Goal: Transaction & Acquisition: Purchase product/service

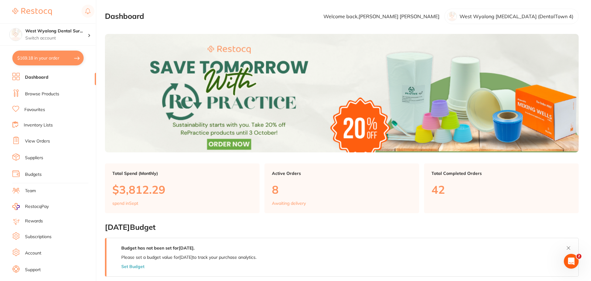
click at [34, 163] on ul "Dashboard Browse Products Favourites Inventory Lists View Orders Suppliers Budg…" at bounding box center [54, 179] width 84 height 213
click at [35, 161] on link "Suppliers" at bounding box center [34, 158] width 18 height 6
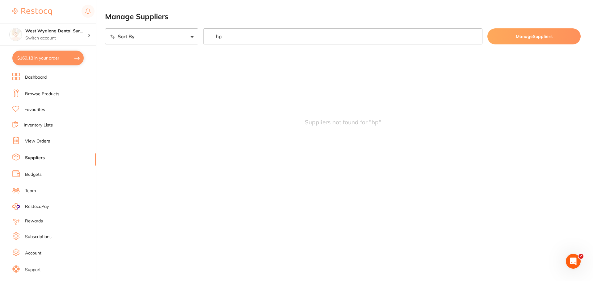
type input "h"
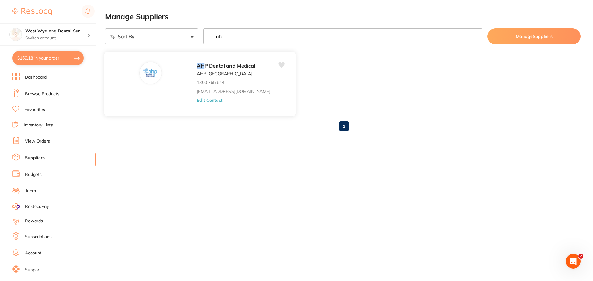
type input "ah"
click at [220, 100] on button "Edit Contact" at bounding box center [210, 100] width 26 height 5
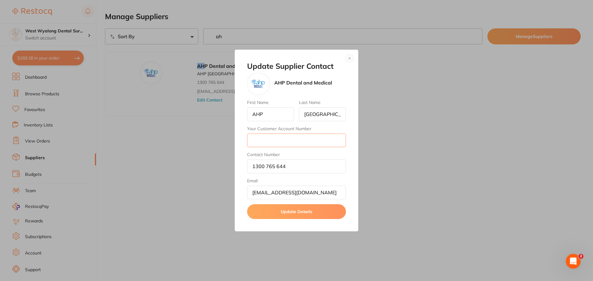
click at [286, 138] on input "Your Customer Account Number" at bounding box center [296, 141] width 99 height 14
type input "5547"
click at [292, 216] on button "Update Details" at bounding box center [296, 211] width 99 height 15
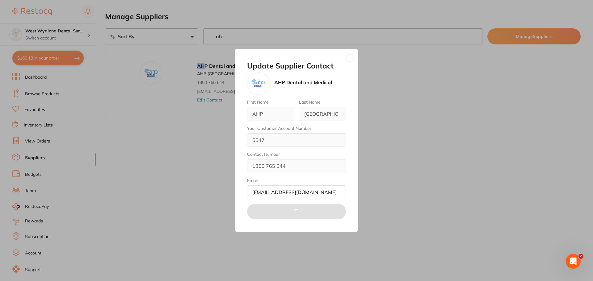
click at [348, 57] on button "button" at bounding box center [349, 57] width 7 height 7
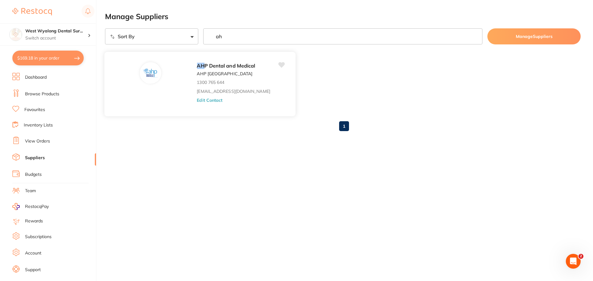
click at [204, 100] on button "Edit Contact" at bounding box center [210, 100] width 26 height 5
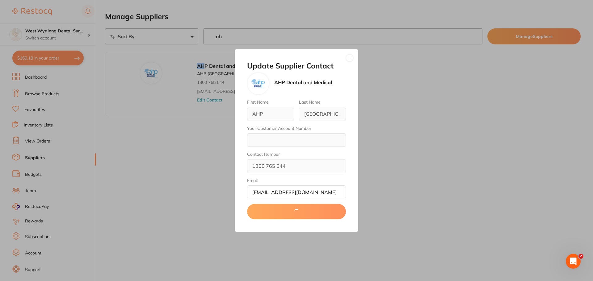
click at [351, 55] on button "button" at bounding box center [349, 57] width 7 height 7
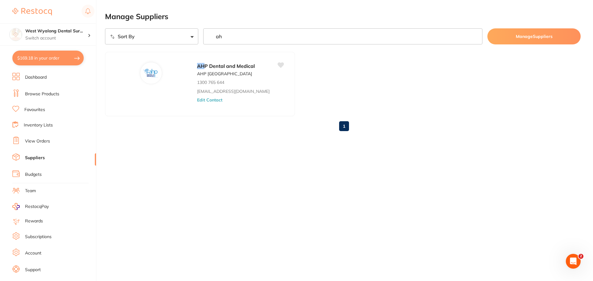
click at [42, 63] on button "$169.18 in your order" at bounding box center [47, 58] width 71 height 15
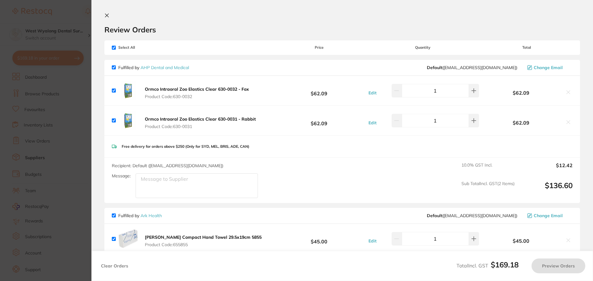
checkbox input "true"
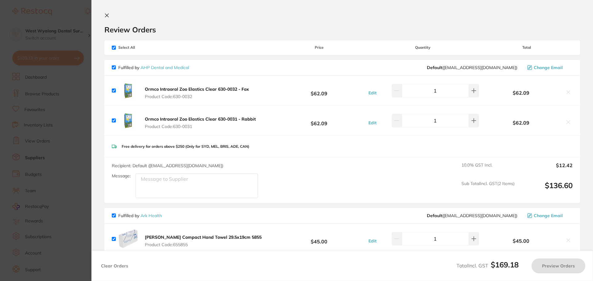
checkbox input "true"
click at [556, 267] on button "Preview Orders" at bounding box center [559, 266] width 54 height 15
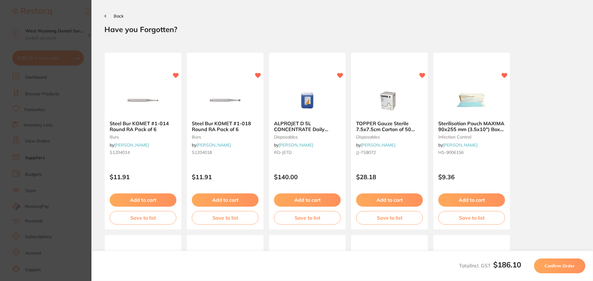
click at [552, 264] on span "Confirm Order" at bounding box center [560, 266] width 30 height 6
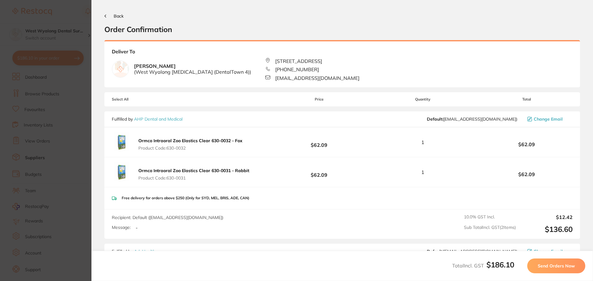
click at [553, 274] on div "Total Incl. GST $186.10 Send Orders Now" at bounding box center [342, 266] width 502 height 30
click at [549, 272] on button "Send Orders Now" at bounding box center [556, 266] width 58 height 15
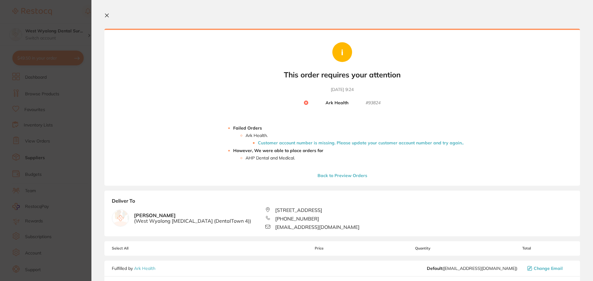
click at [107, 16] on icon at bounding box center [106, 15] width 3 height 3
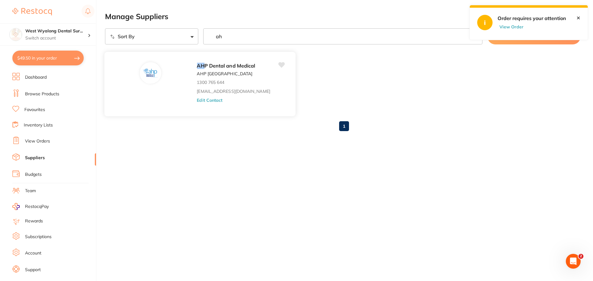
click at [216, 100] on button "Edit Contact" at bounding box center [210, 100] width 26 height 5
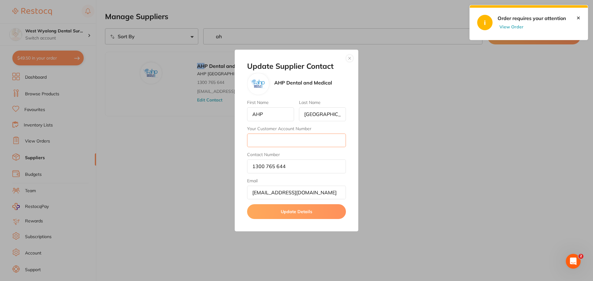
click at [259, 139] on input "Your Customer Account Number" at bounding box center [296, 141] width 99 height 14
type input "5547"
drag, startPoint x: 291, startPoint y: 210, endPoint x: 290, endPoint y: 213, distance: 3.5
click at [291, 210] on button "Update Details" at bounding box center [296, 211] width 99 height 15
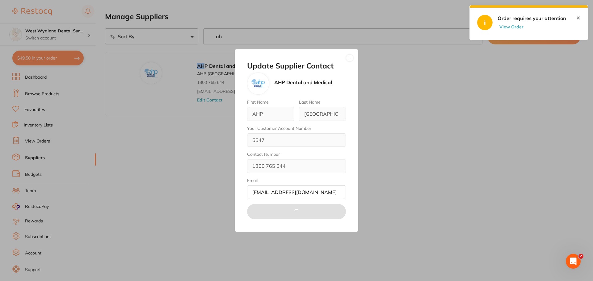
click at [577, 19] on link "✕" at bounding box center [578, 18] width 4 height 6
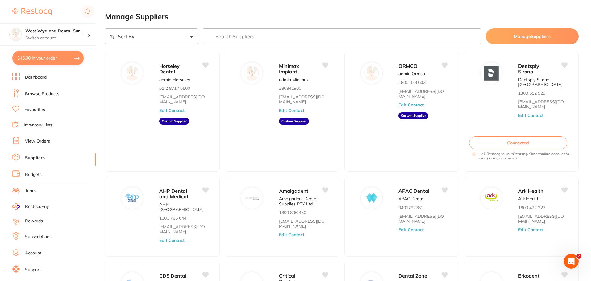
click at [36, 61] on button "$45.00 in your order" at bounding box center [47, 58] width 71 height 15
checkbox input "true"
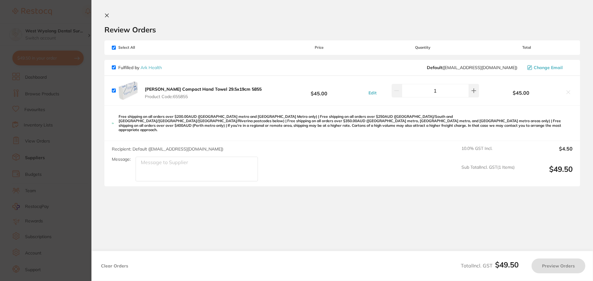
checkbox input "true"
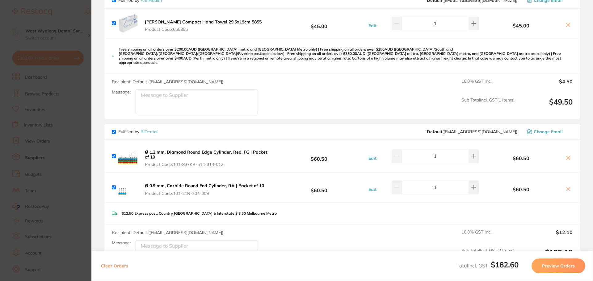
scroll to position [62, 0]
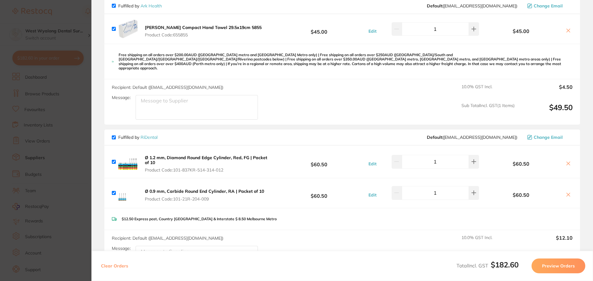
click at [551, 265] on button "Preview Orders" at bounding box center [559, 266] width 54 height 15
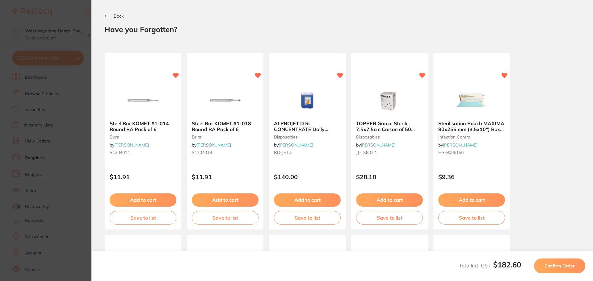
scroll to position [0, 0]
click at [561, 272] on button "Confirm Order" at bounding box center [559, 266] width 51 height 15
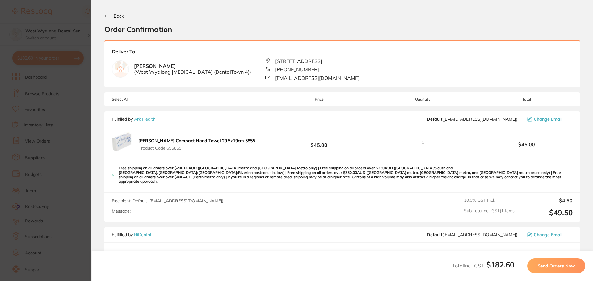
click at [560, 264] on span "Send Orders Now" at bounding box center [556, 266] width 37 height 6
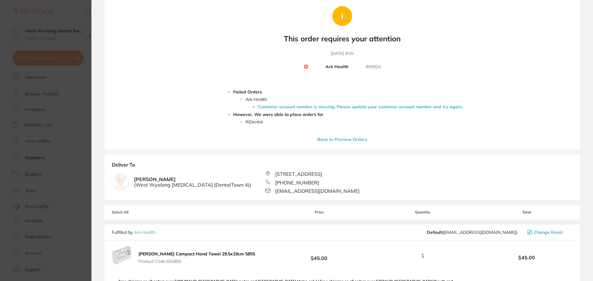
scroll to position [124, 0]
